Goal: Task Accomplishment & Management: Manage account settings

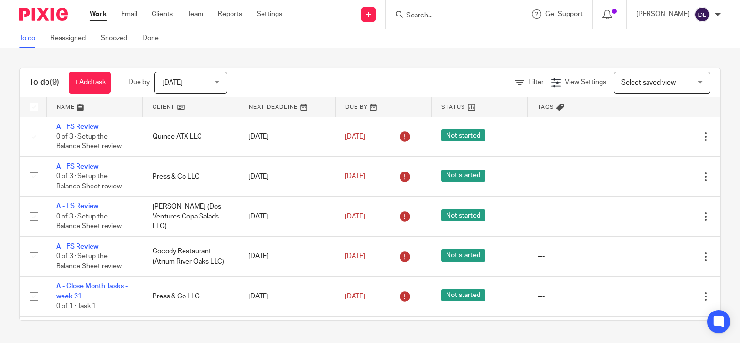
click at [62, 111] on link at bounding box center [95, 106] width 96 height 19
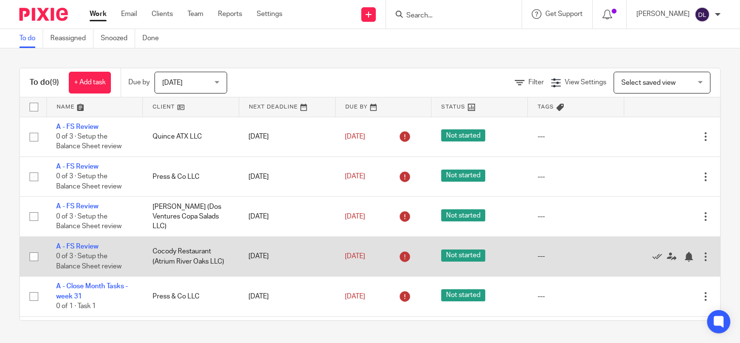
scroll to position [157, 0]
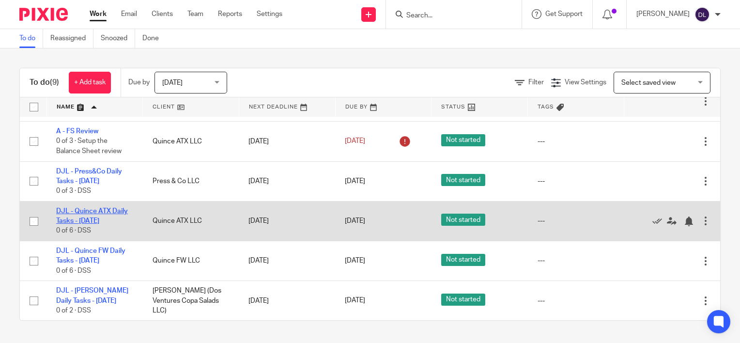
click at [102, 211] on link "DJL - Quince ATX Daily Tasks - [DATE]" at bounding box center [92, 216] width 72 height 16
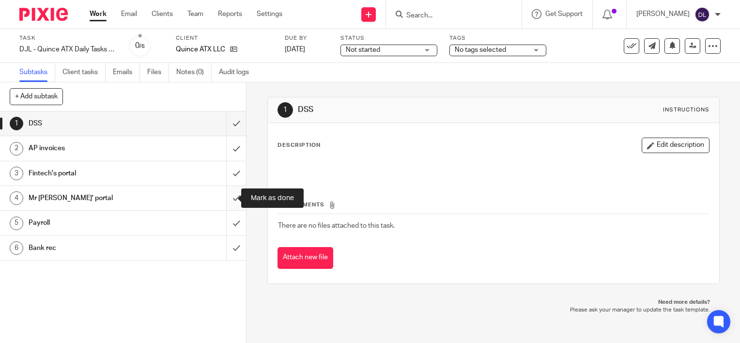
click at [227, 200] on input "submit" at bounding box center [123, 198] width 246 height 24
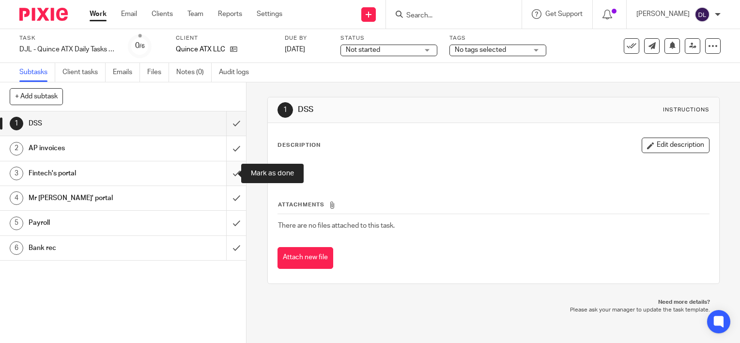
click at [227, 176] on input "submit" at bounding box center [123, 173] width 246 height 24
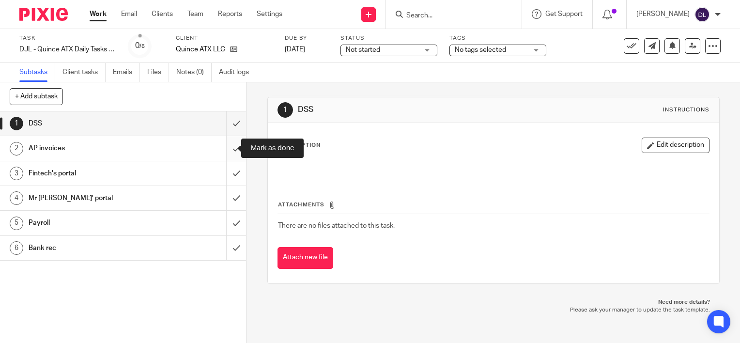
click at [227, 150] on input "submit" at bounding box center [123, 148] width 246 height 24
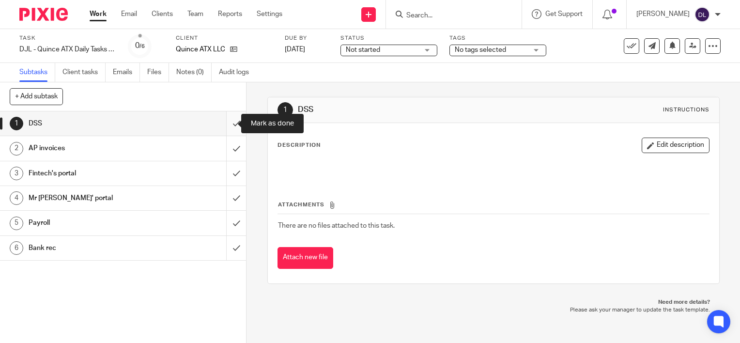
click at [227, 124] on input "submit" at bounding box center [123, 123] width 246 height 24
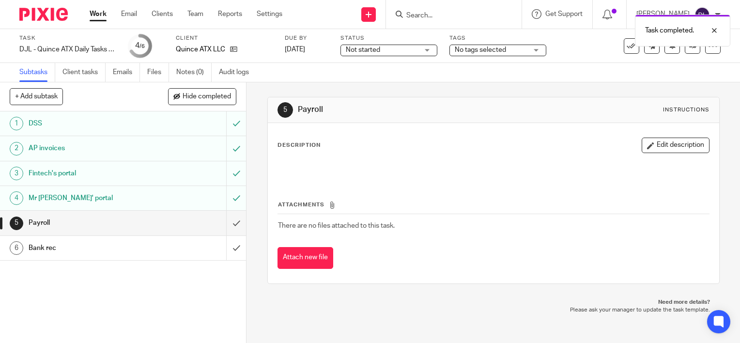
click at [99, 18] on link "Work" at bounding box center [98, 14] width 17 height 10
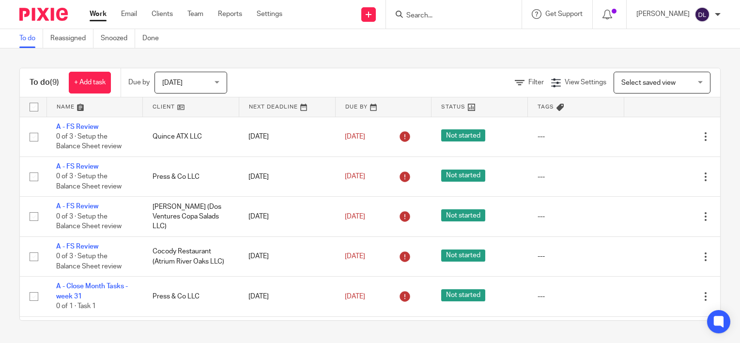
scroll to position [157, 0]
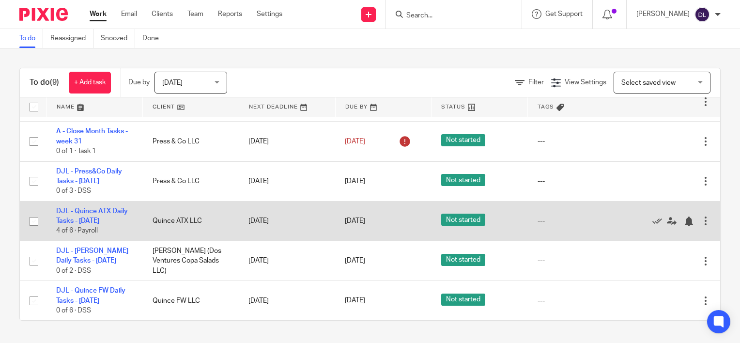
click at [701, 217] on div at bounding box center [706, 221] width 10 height 10
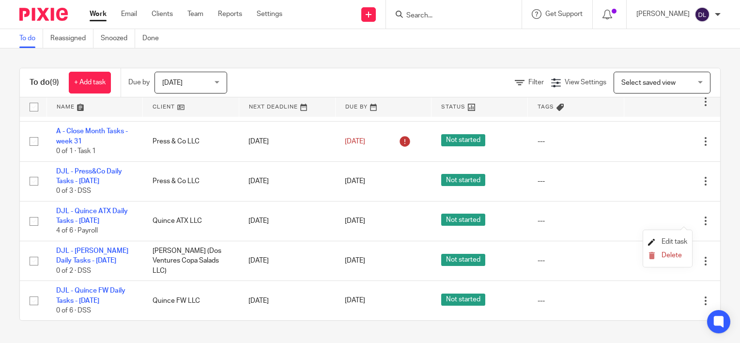
click at [659, 240] on link "Edit task" at bounding box center [667, 241] width 39 height 7
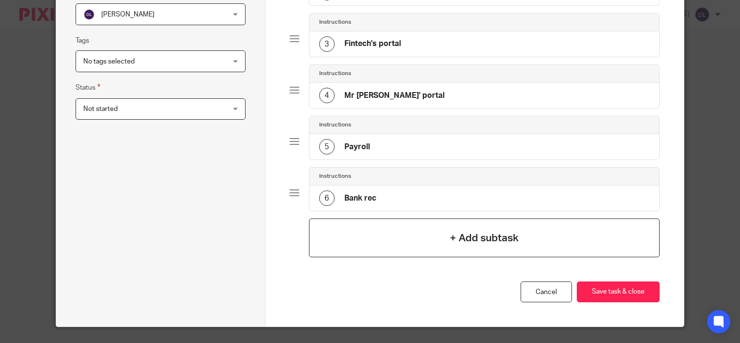
scroll to position [223, 0]
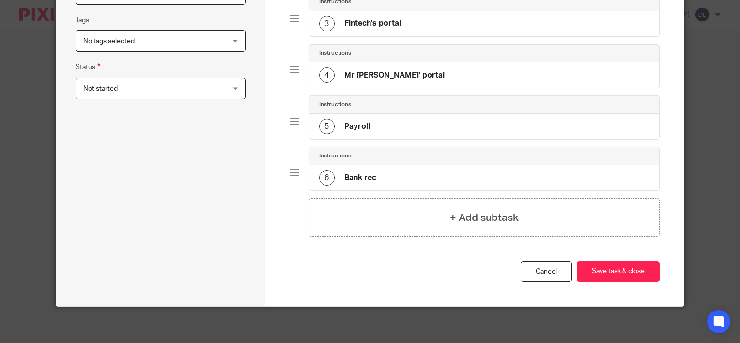
click at [400, 120] on div "5 Payroll" at bounding box center [484, 126] width 350 height 25
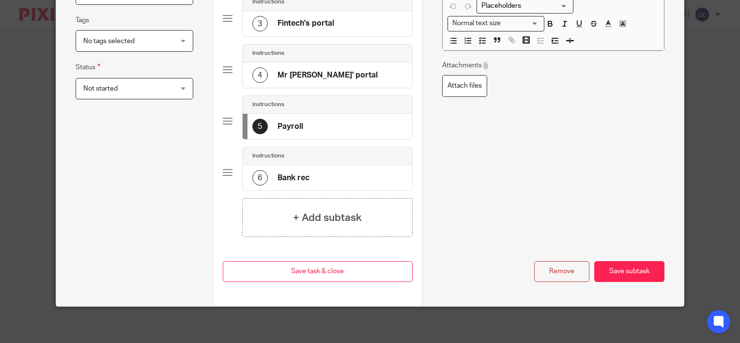
scroll to position [0, 0]
click at [560, 268] on button "Remove" at bounding box center [561, 271] width 55 height 21
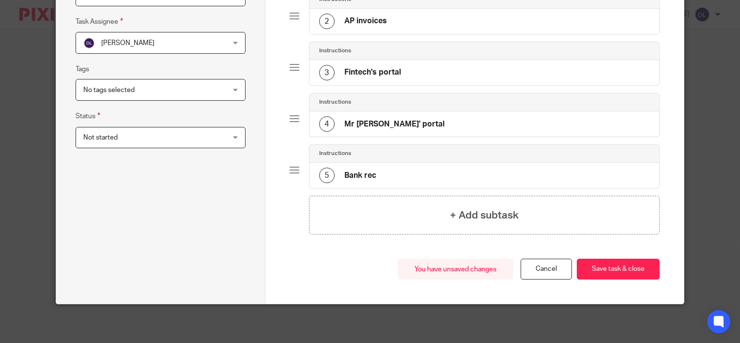
scroll to position [172, 0]
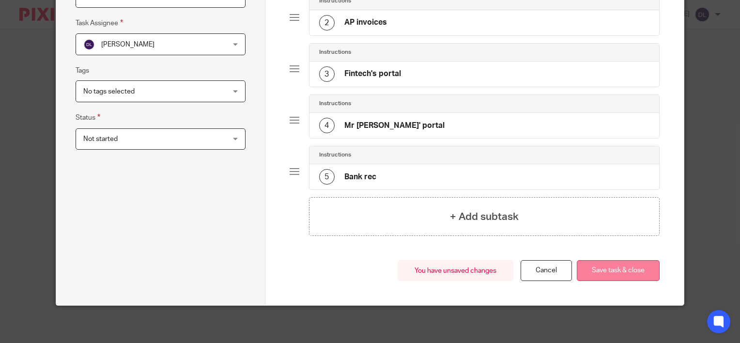
click at [591, 262] on button "Save task & close" at bounding box center [618, 270] width 83 height 21
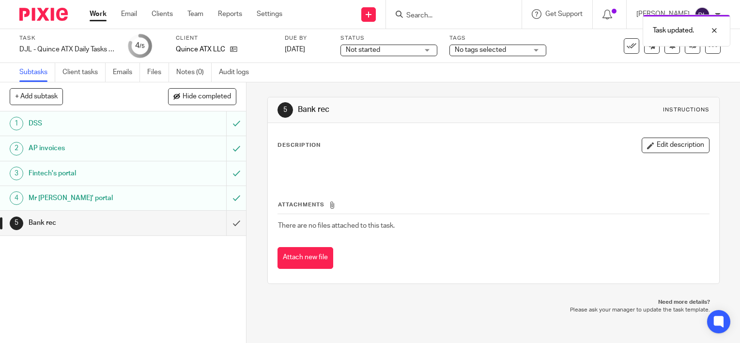
click at [104, 14] on link "Work" at bounding box center [98, 14] width 17 height 10
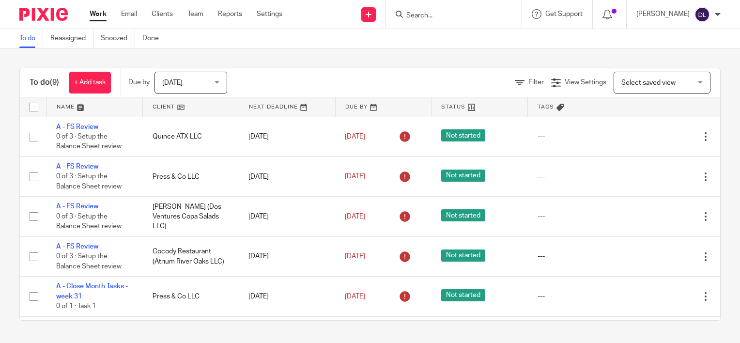
scroll to position [157, 0]
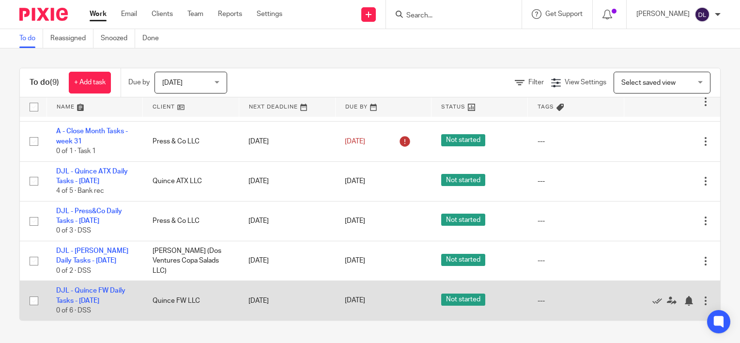
click at [701, 299] on div at bounding box center [706, 301] width 10 height 10
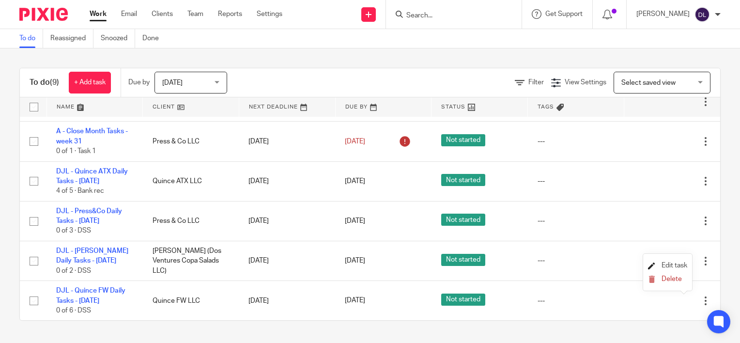
click at [676, 265] on span "Edit task" at bounding box center [674, 265] width 26 height 7
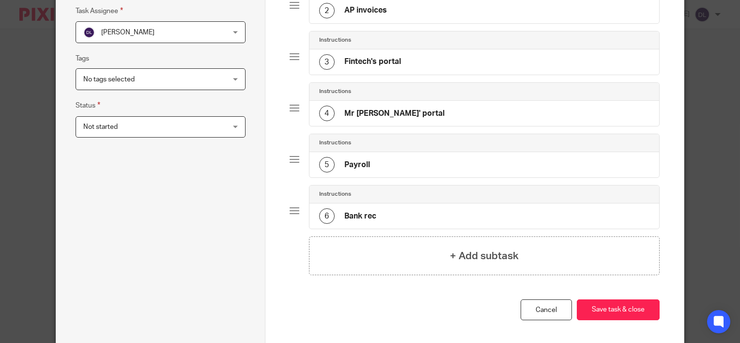
scroll to position [223, 0]
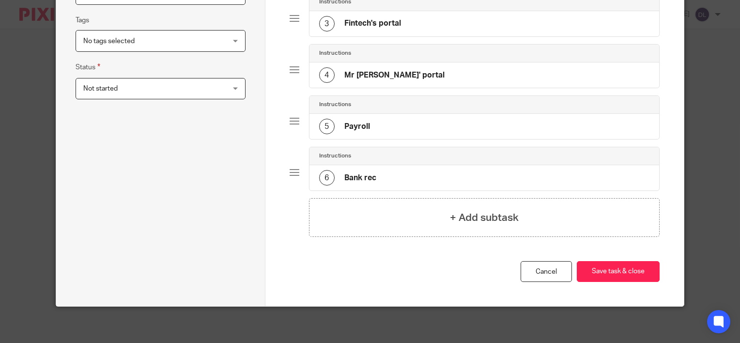
click at [365, 122] on h4 "Payroll" at bounding box center [357, 127] width 26 height 10
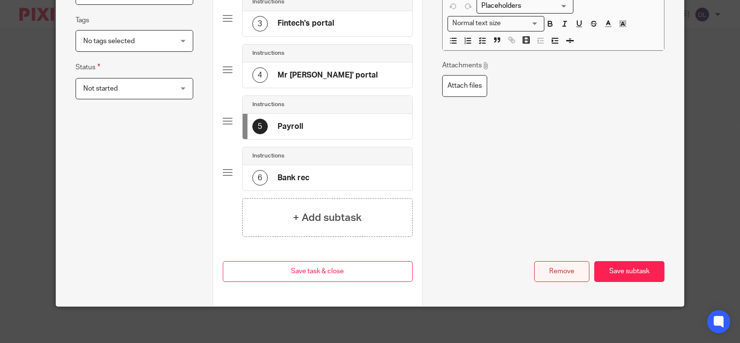
click at [558, 271] on button "Remove" at bounding box center [561, 271] width 55 height 21
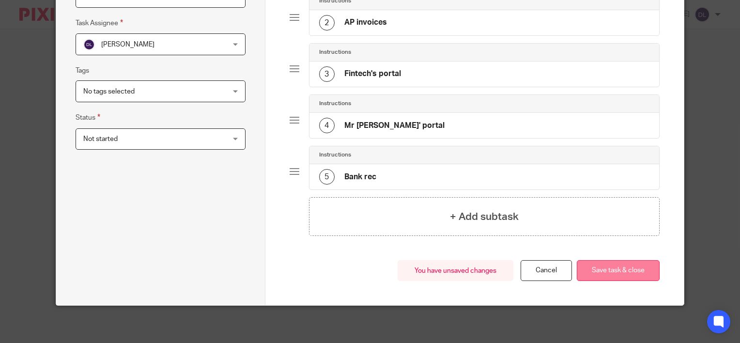
click at [594, 266] on button "Save task & close" at bounding box center [618, 270] width 83 height 21
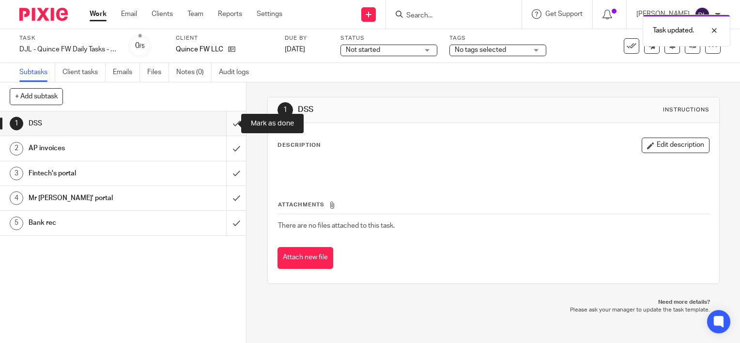
click at [229, 121] on input "submit" at bounding box center [123, 123] width 246 height 24
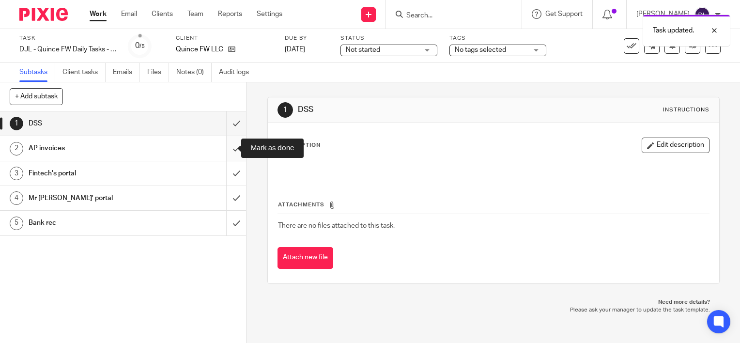
click at [229, 144] on input "submit" at bounding box center [123, 148] width 246 height 24
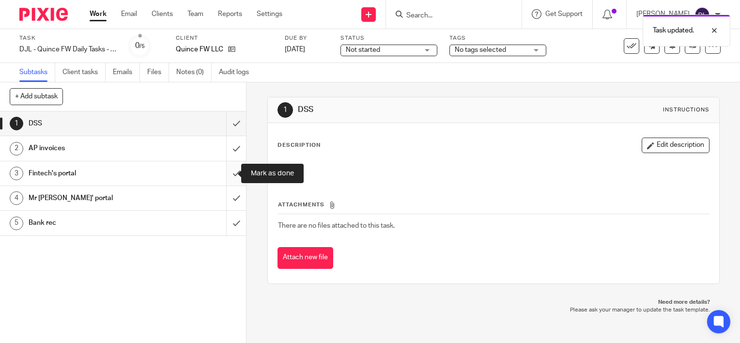
click at [229, 174] on input "submit" at bounding box center [123, 173] width 246 height 24
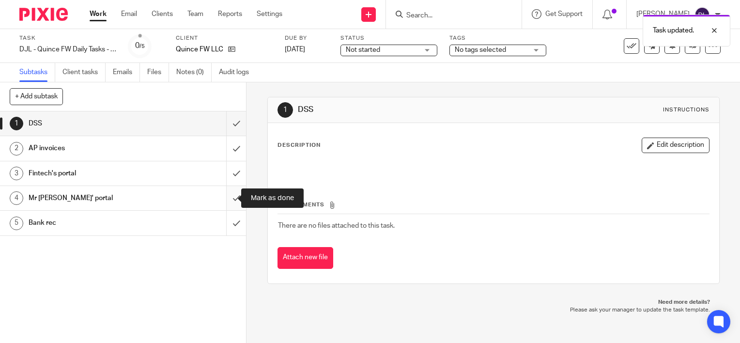
click at [226, 192] on input "submit" at bounding box center [123, 198] width 246 height 24
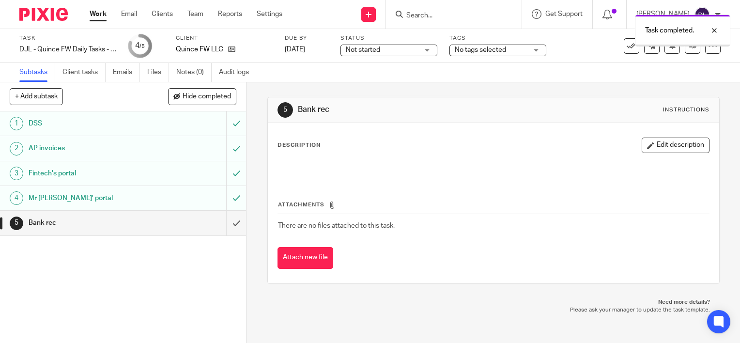
click at [104, 8] on div "Work Email Clients Team Reports Settings Work Email Clients Team Reports Settin…" at bounding box center [188, 14] width 217 height 29
click at [96, 13] on link "Work" at bounding box center [98, 14] width 17 height 10
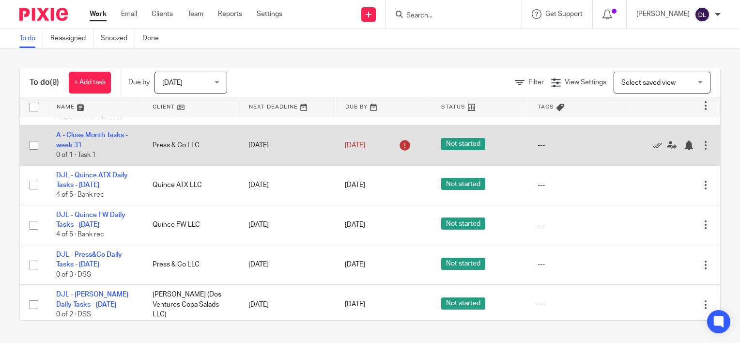
scroll to position [157, 0]
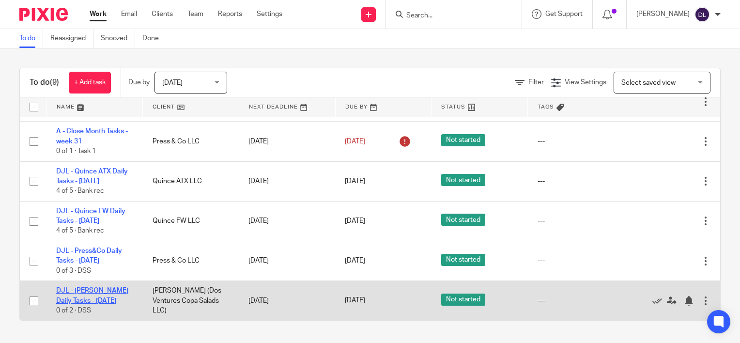
click at [98, 291] on link "DJL - [PERSON_NAME] Daily Tasks - [DATE]" at bounding box center [92, 295] width 72 height 16
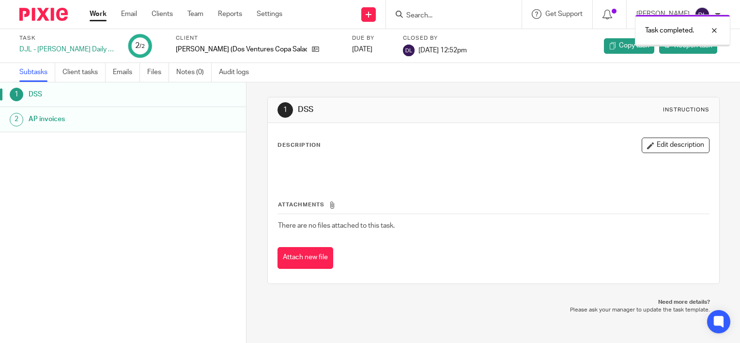
click at [93, 13] on link "Work" at bounding box center [98, 14] width 17 height 10
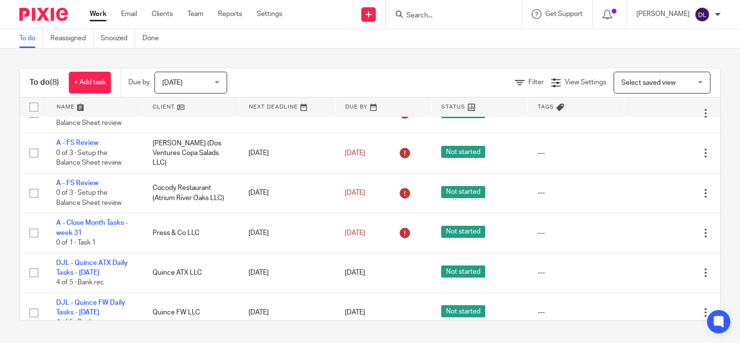
scroll to position [117, 0]
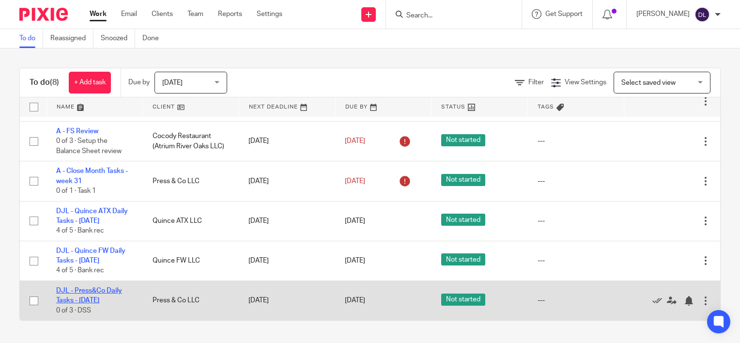
click at [89, 290] on link "DJL - Press&Co Daily Tasks - [DATE]" at bounding box center [89, 295] width 66 height 16
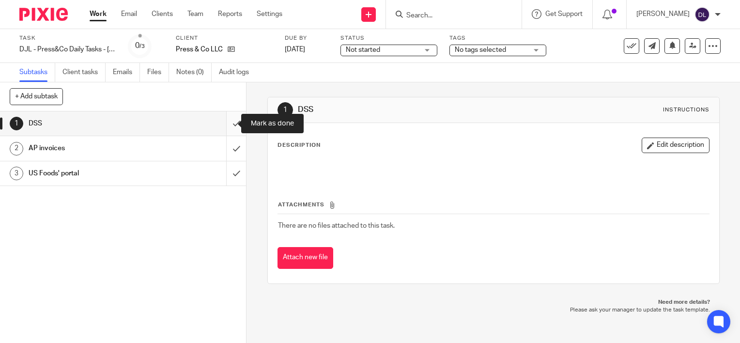
click at [230, 126] on input "submit" at bounding box center [123, 123] width 246 height 24
